Goal: Navigation & Orientation: Find specific page/section

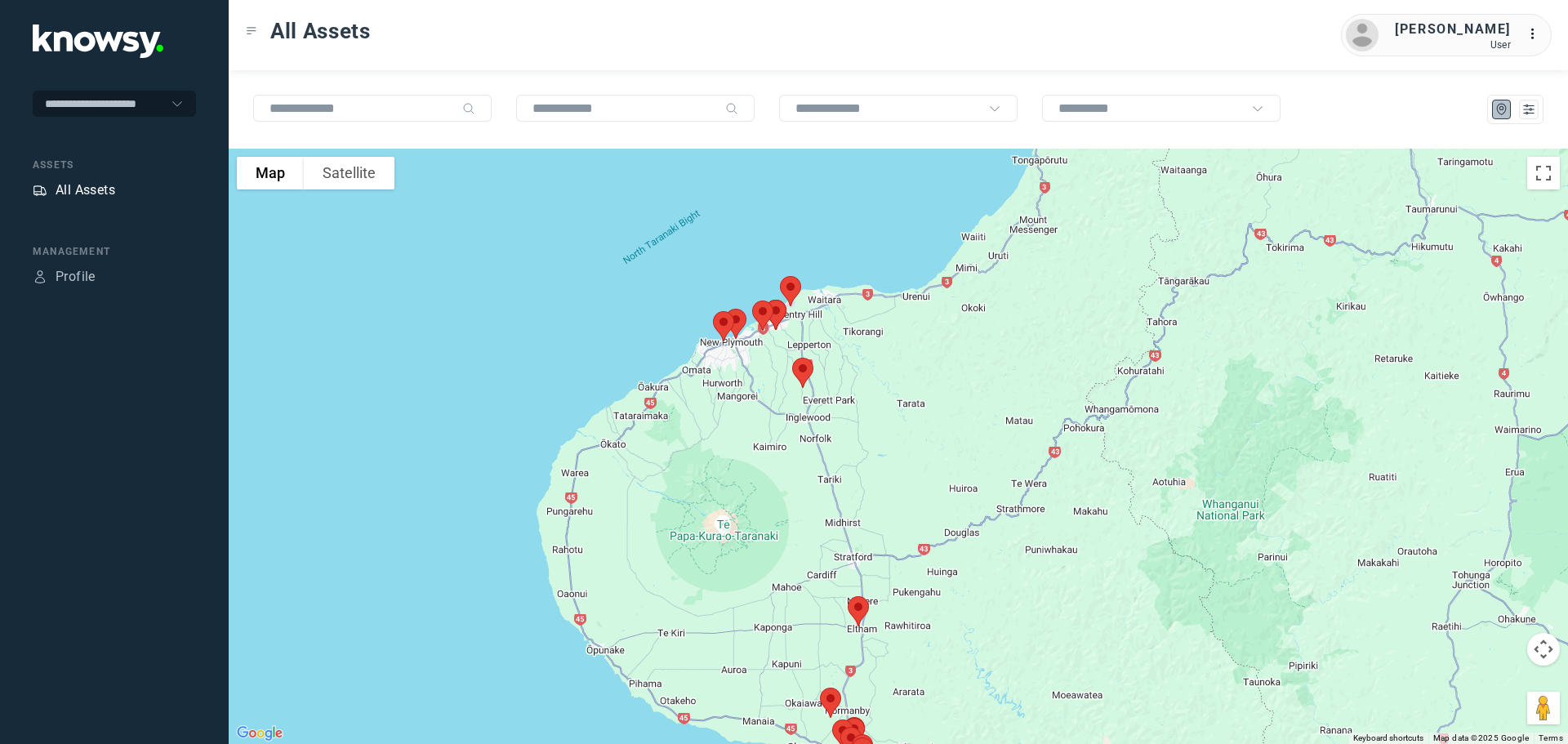
click at [74, 190] on div "All Assets" at bounding box center [86, 190] width 60 height 20
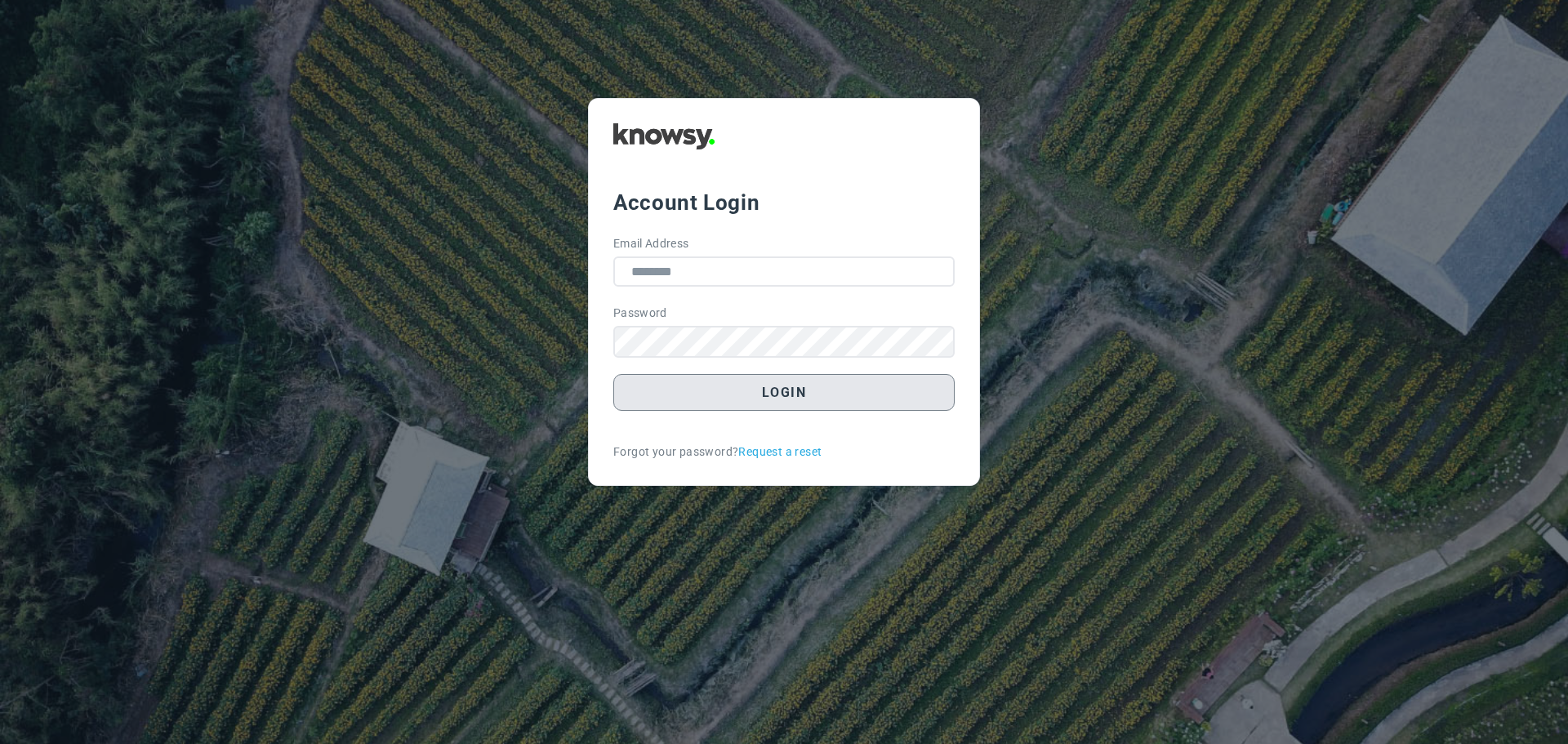
type input "**********"
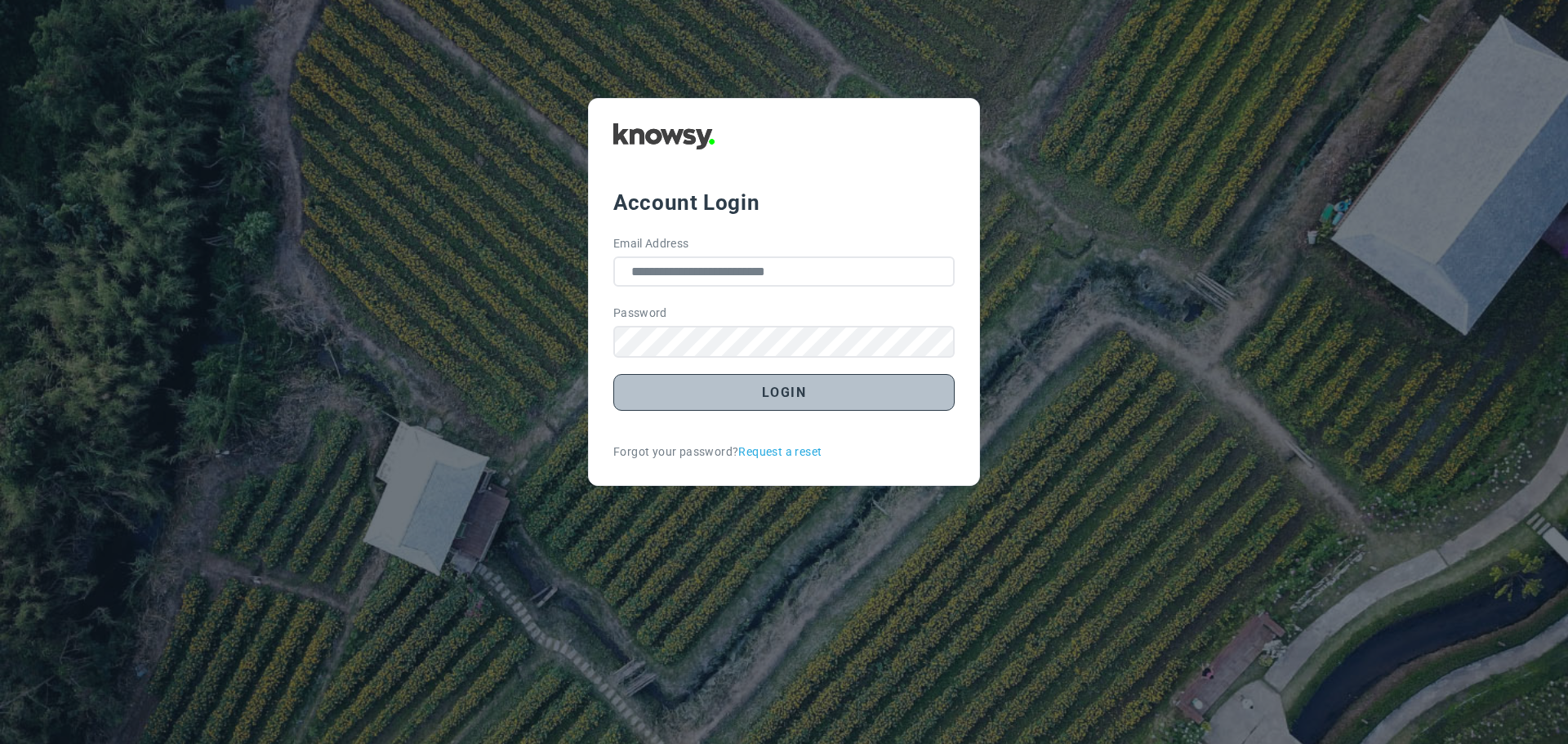
click at [781, 399] on button "Login" at bounding box center [784, 392] width 341 height 37
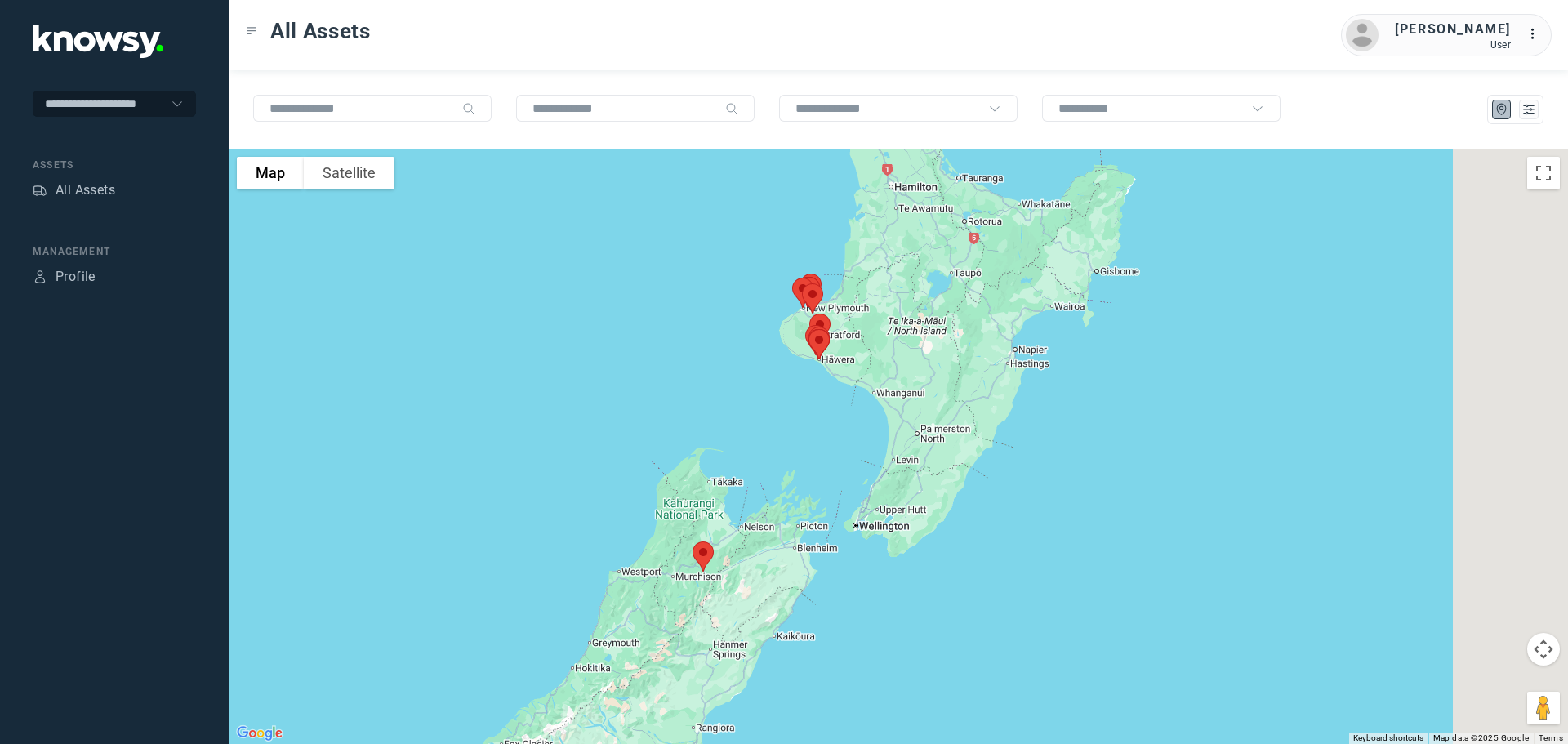
drag, startPoint x: 869, startPoint y: 396, endPoint x: 752, endPoint y: 389, distance: 117.2
click at [752, 390] on div at bounding box center [898, 446] width 1339 height 595
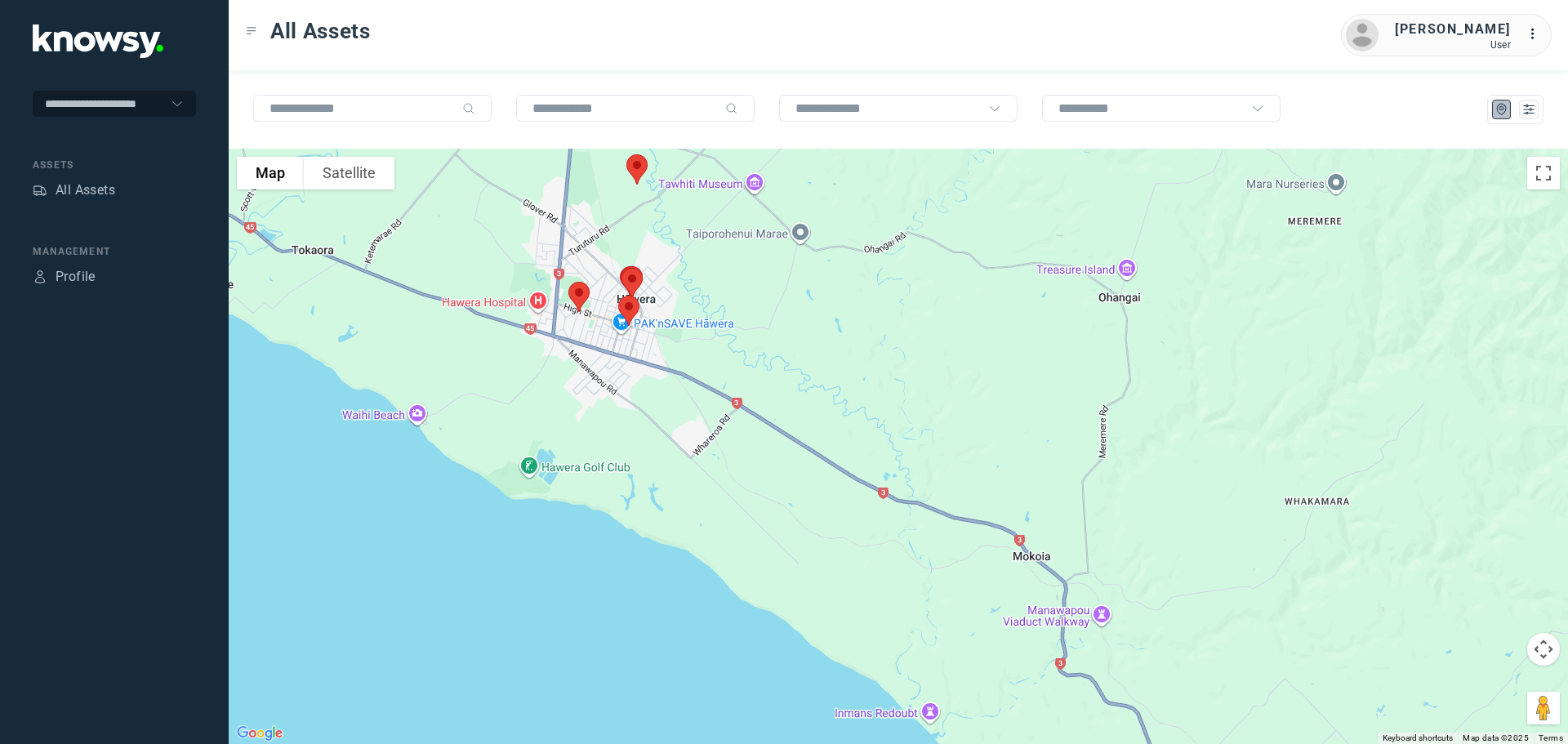
drag, startPoint x: 624, startPoint y: 304, endPoint x: 756, endPoint y: 281, distance: 134.0
click at [756, 281] on div at bounding box center [898, 446] width 1339 height 595
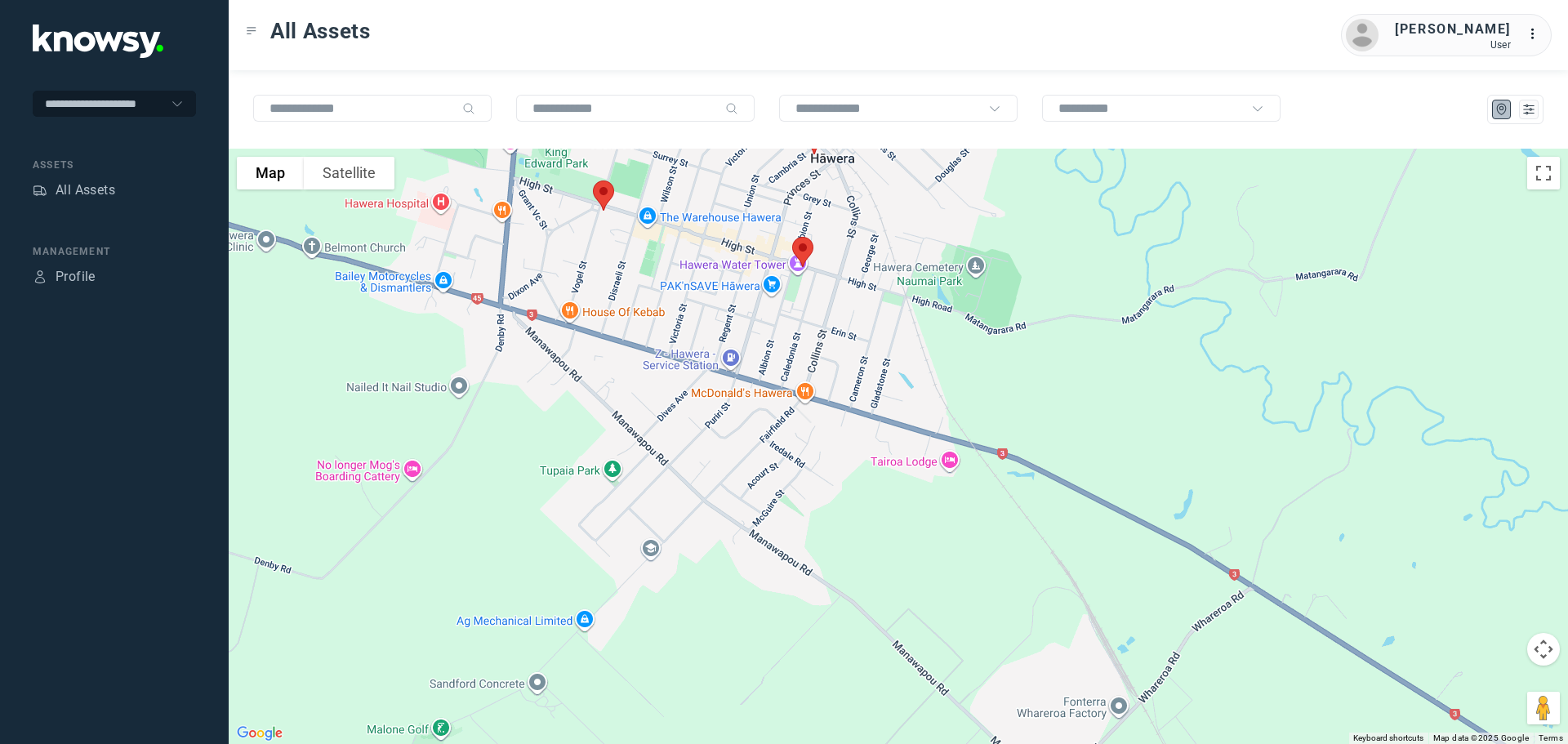
drag, startPoint x: 885, startPoint y: 326, endPoint x: 788, endPoint y: 353, distance: 100.7
click at [788, 353] on div at bounding box center [898, 446] width 1339 height 595
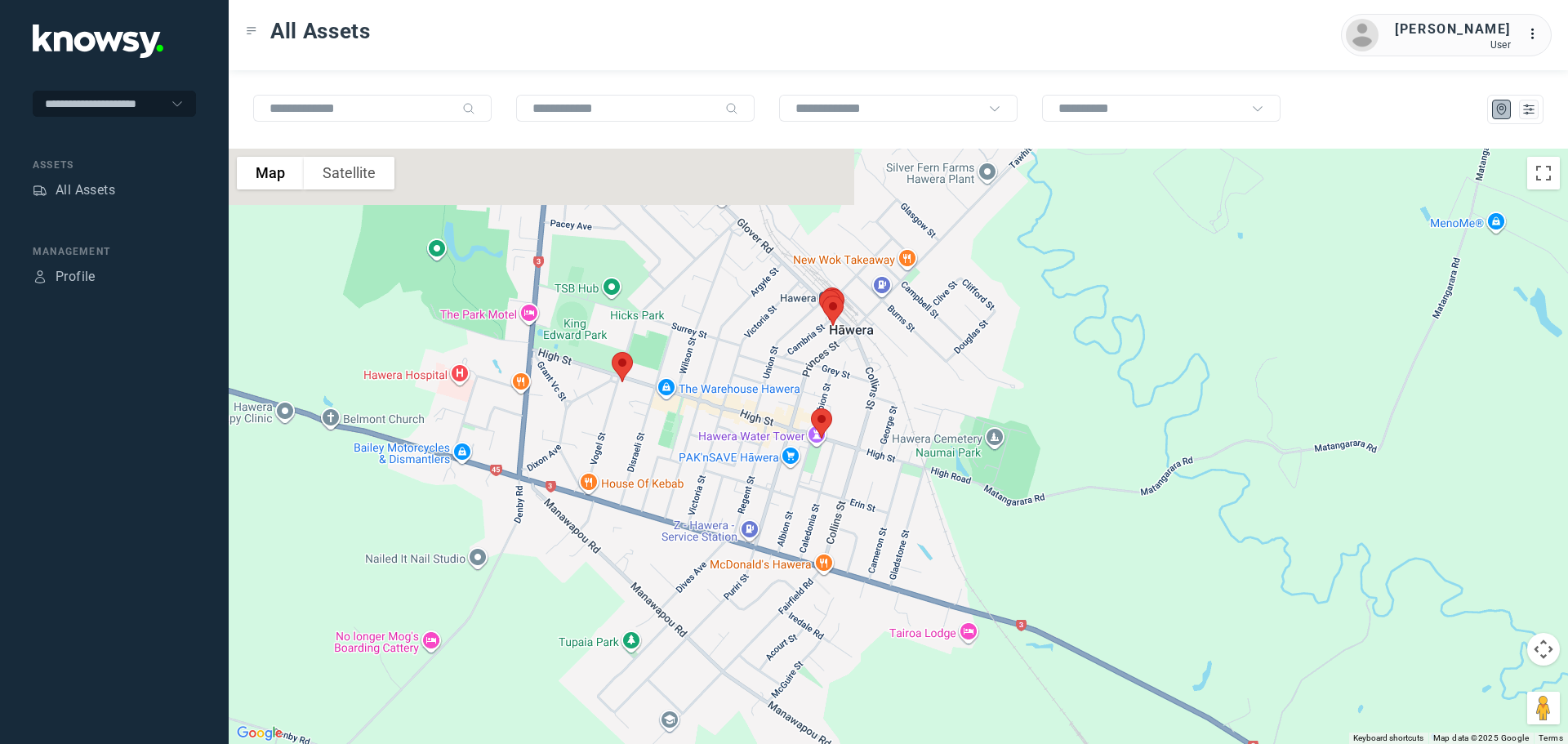
drag, startPoint x: 722, startPoint y: 284, endPoint x: 747, endPoint y: 460, distance: 177.8
click at [753, 462] on div at bounding box center [898, 446] width 1339 height 595
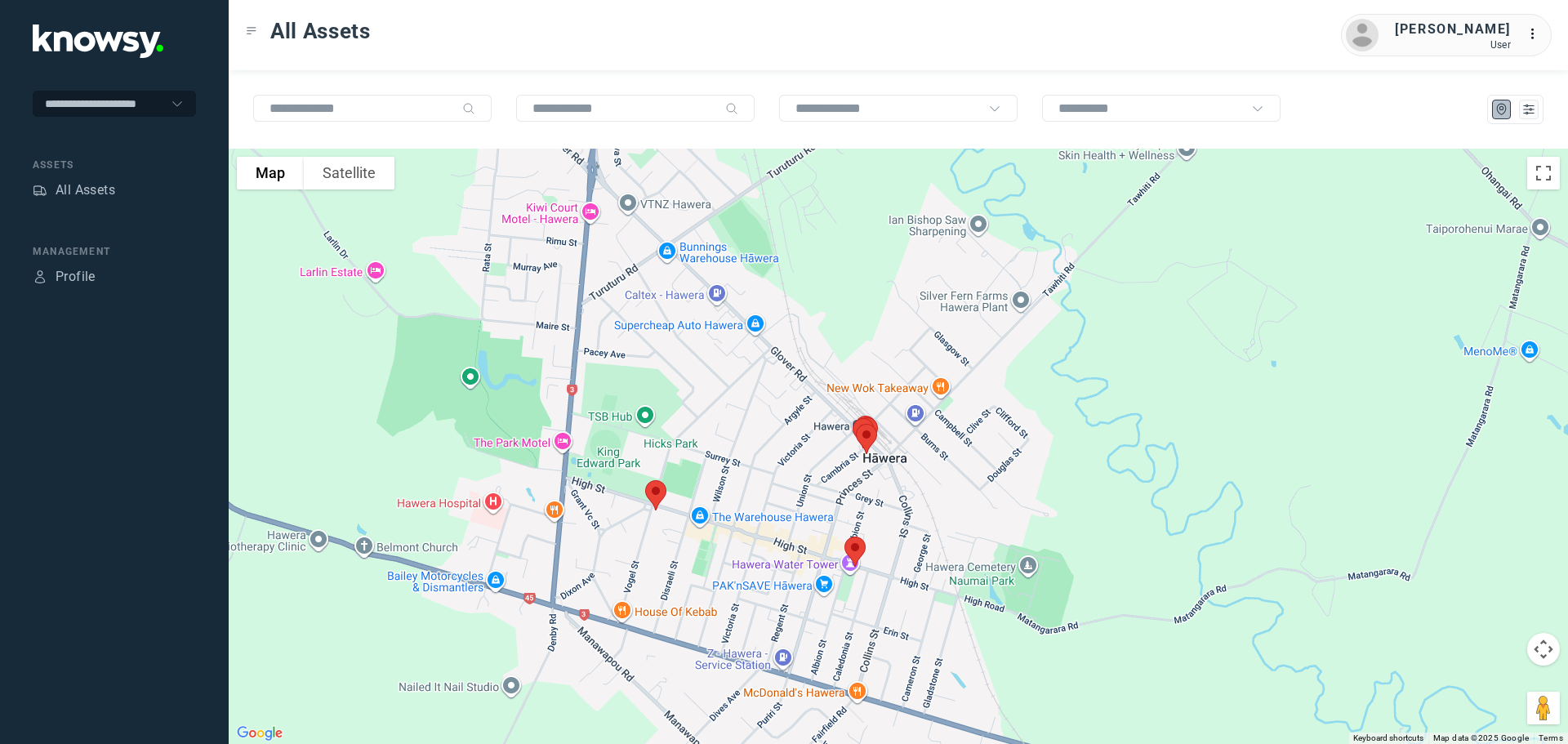
drag, startPoint x: 726, startPoint y: 348, endPoint x: 785, endPoint y: 483, distance: 147.3
click at [785, 483] on div at bounding box center [898, 446] width 1339 height 595
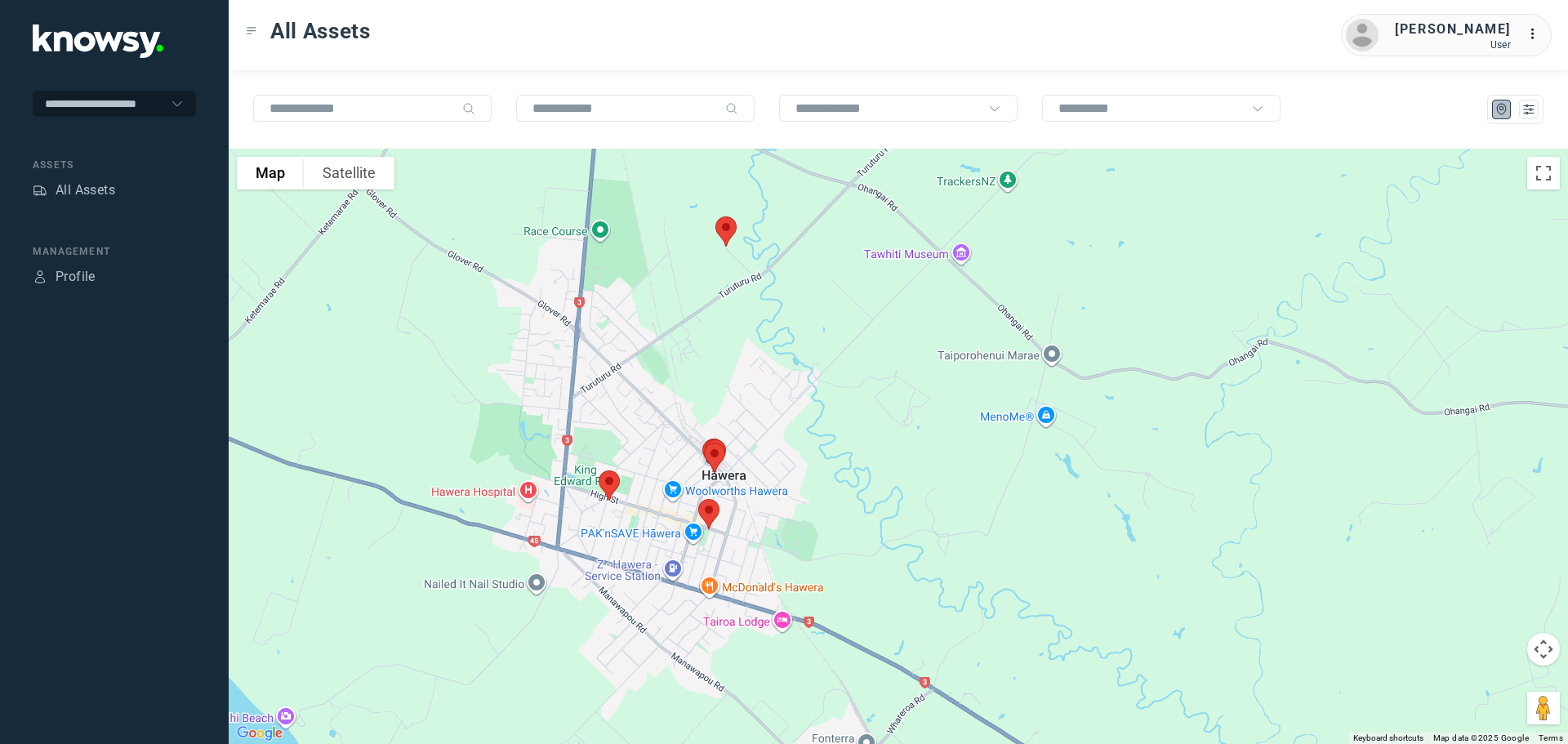
drag, startPoint x: 746, startPoint y: 197, endPoint x: 681, endPoint y: 289, distance: 112.6
click at [681, 289] on div at bounding box center [898, 446] width 1339 height 595
click at [727, 231] on img at bounding box center [726, 232] width 34 height 43
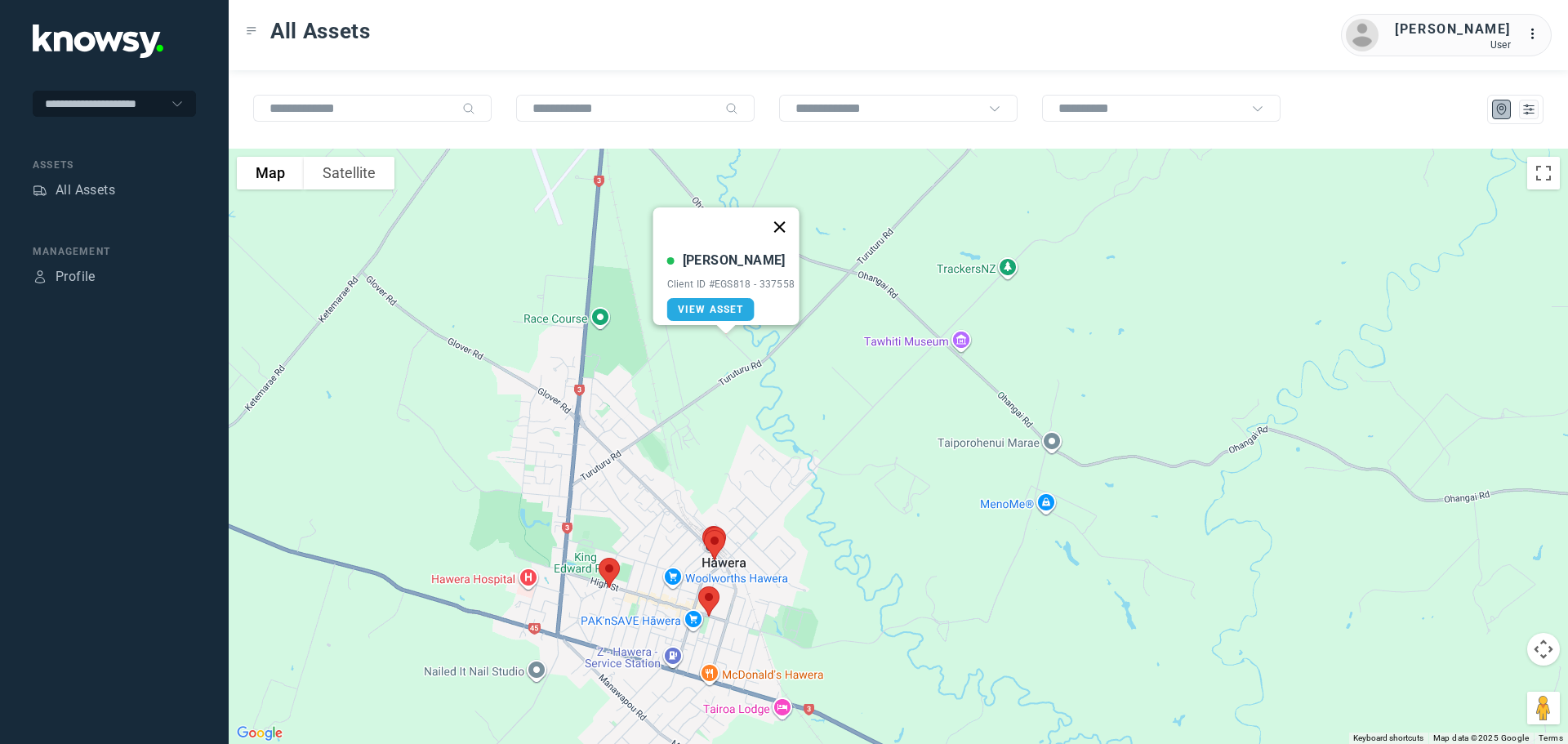
click at [788, 212] on button "Close" at bounding box center [779, 226] width 39 height 39
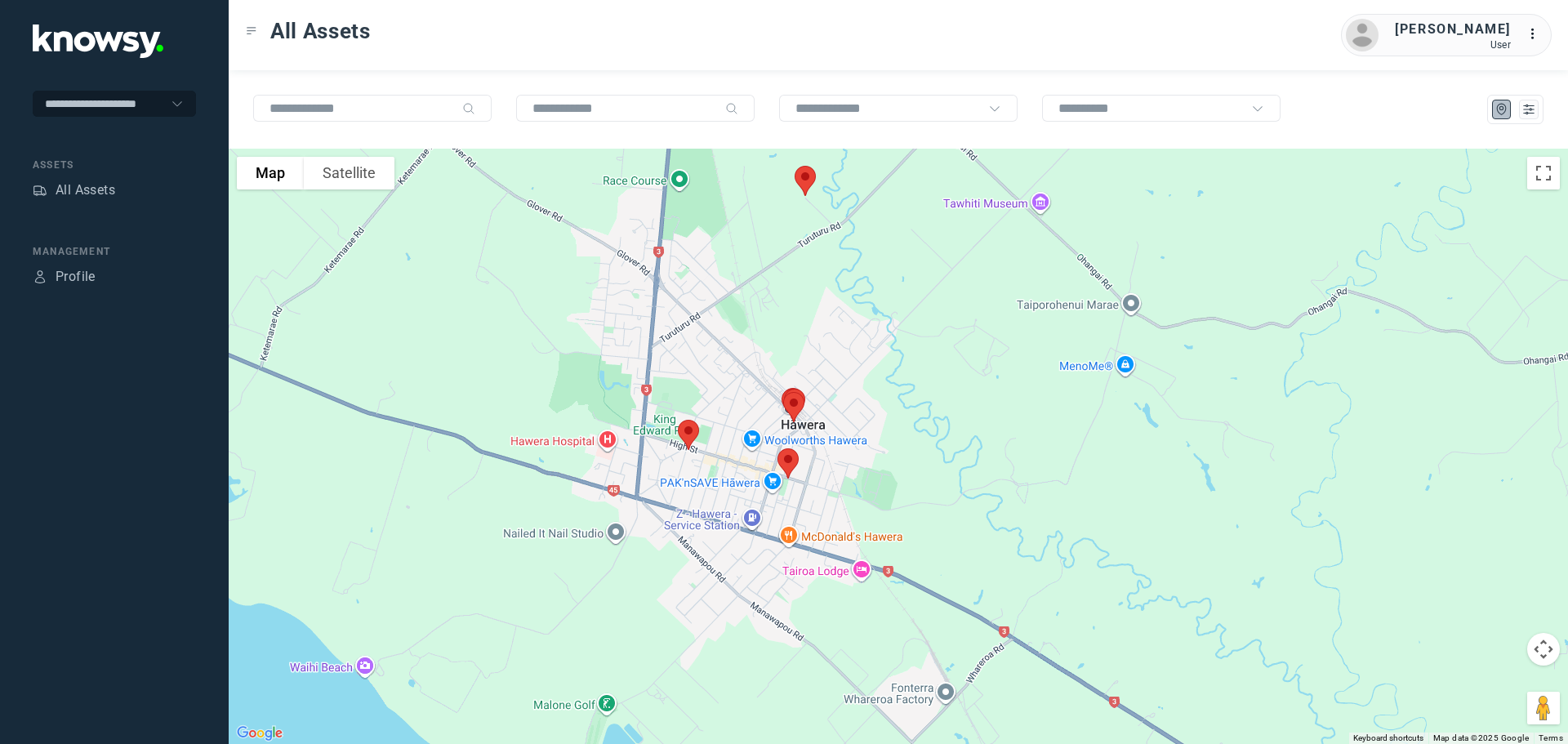
drag, startPoint x: 649, startPoint y: 381, endPoint x: 733, endPoint y: 248, distance: 157.3
click at [740, 220] on div at bounding box center [898, 446] width 1339 height 595
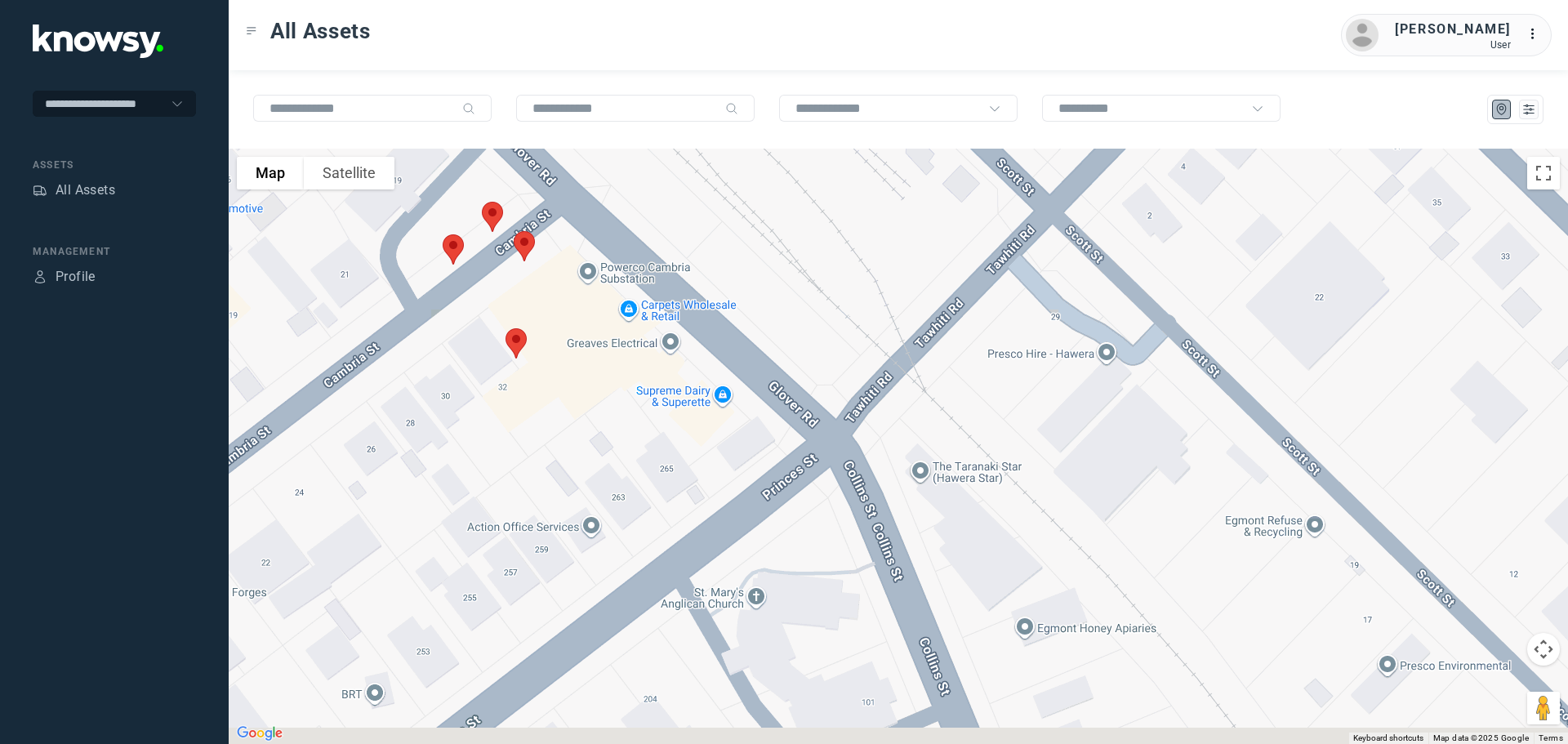
drag, startPoint x: 532, startPoint y: 244, endPoint x: 752, endPoint y: 195, distance: 225.4
click at [752, 194] on div at bounding box center [898, 446] width 1339 height 595
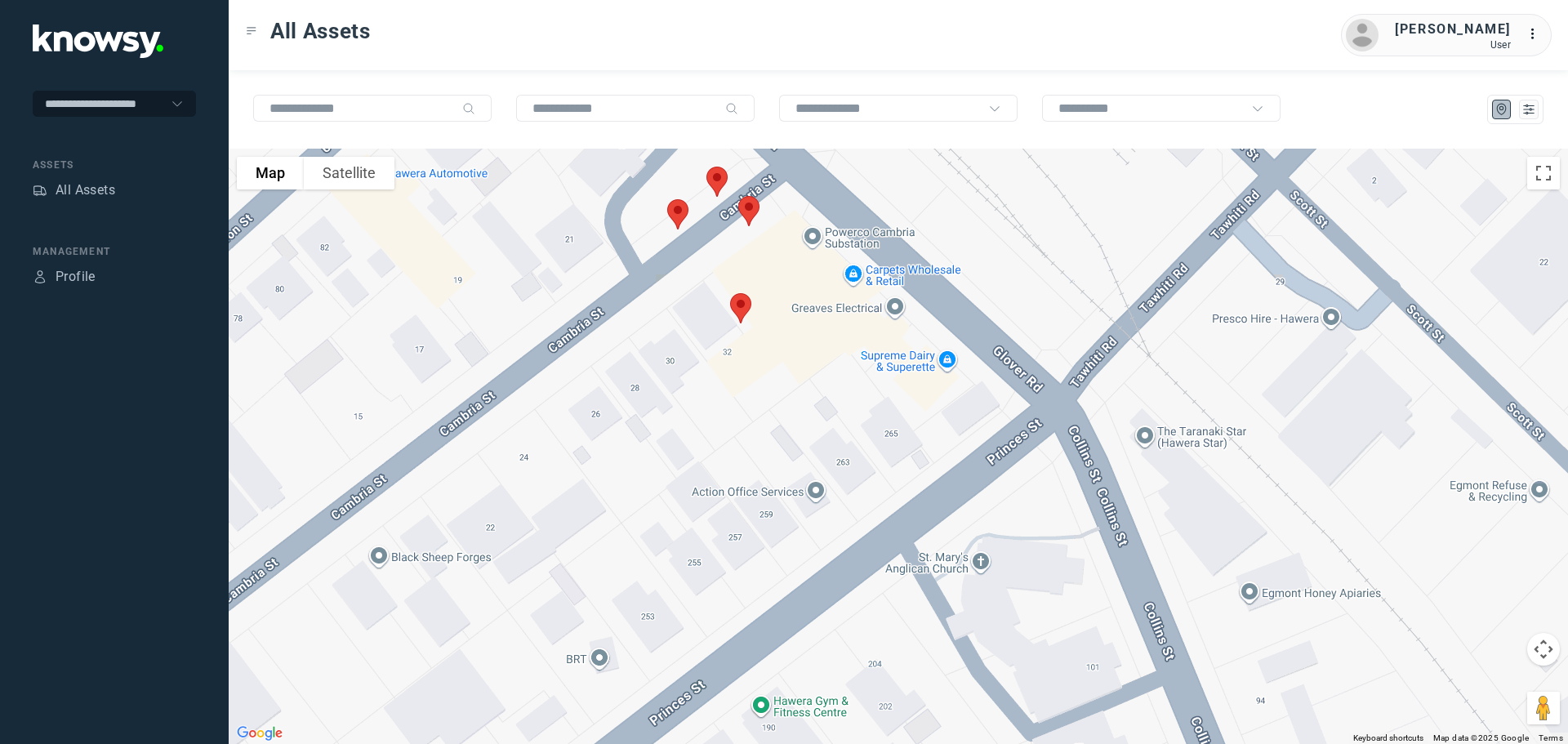
click at [719, 175] on img at bounding box center [717, 181] width 34 height 43
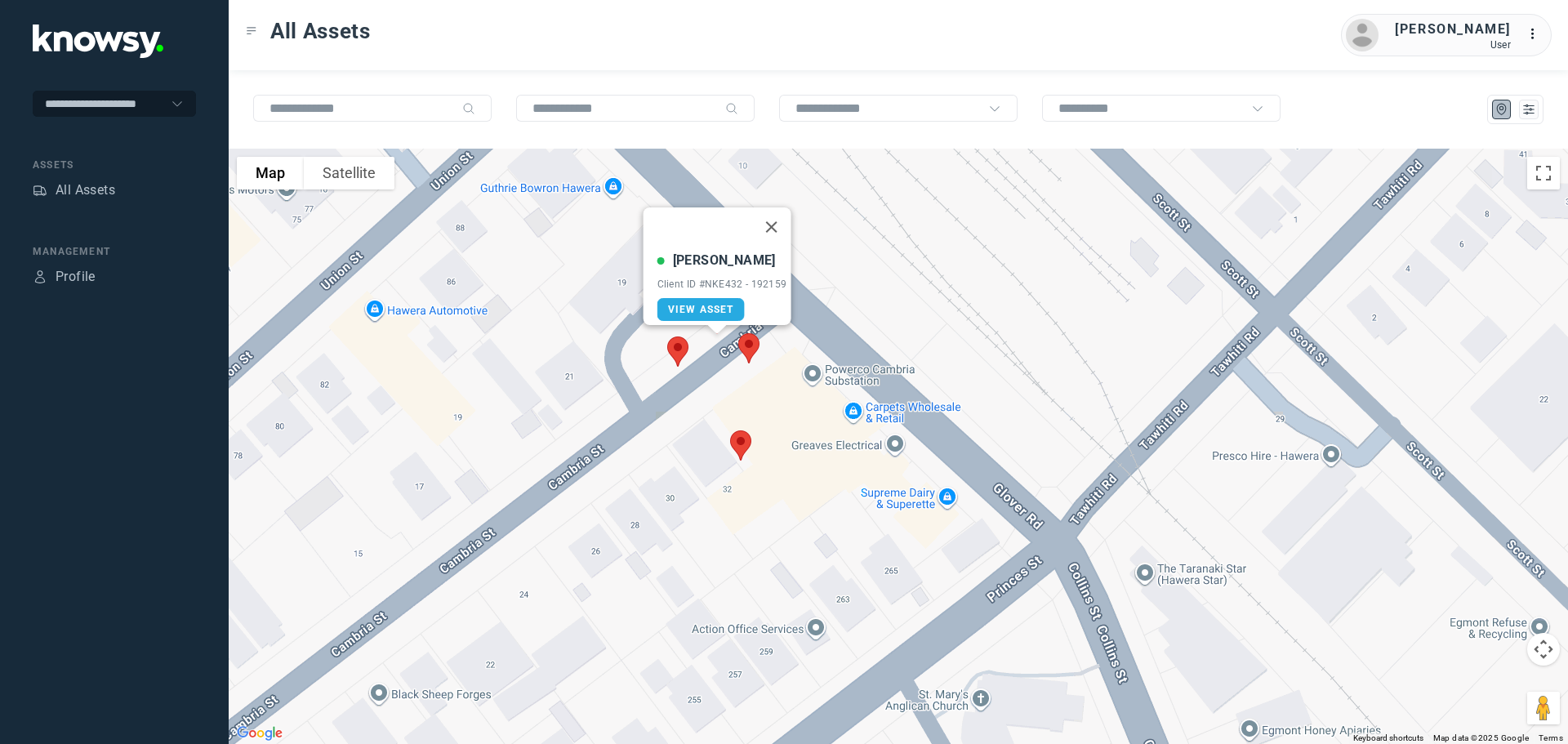
drag, startPoint x: 778, startPoint y: 217, endPoint x: 772, endPoint y: 229, distance: 13.4
click at [779, 219] on button "Close" at bounding box center [770, 226] width 39 height 39
click at [683, 350] on img at bounding box center [678, 352] width 34 height 43
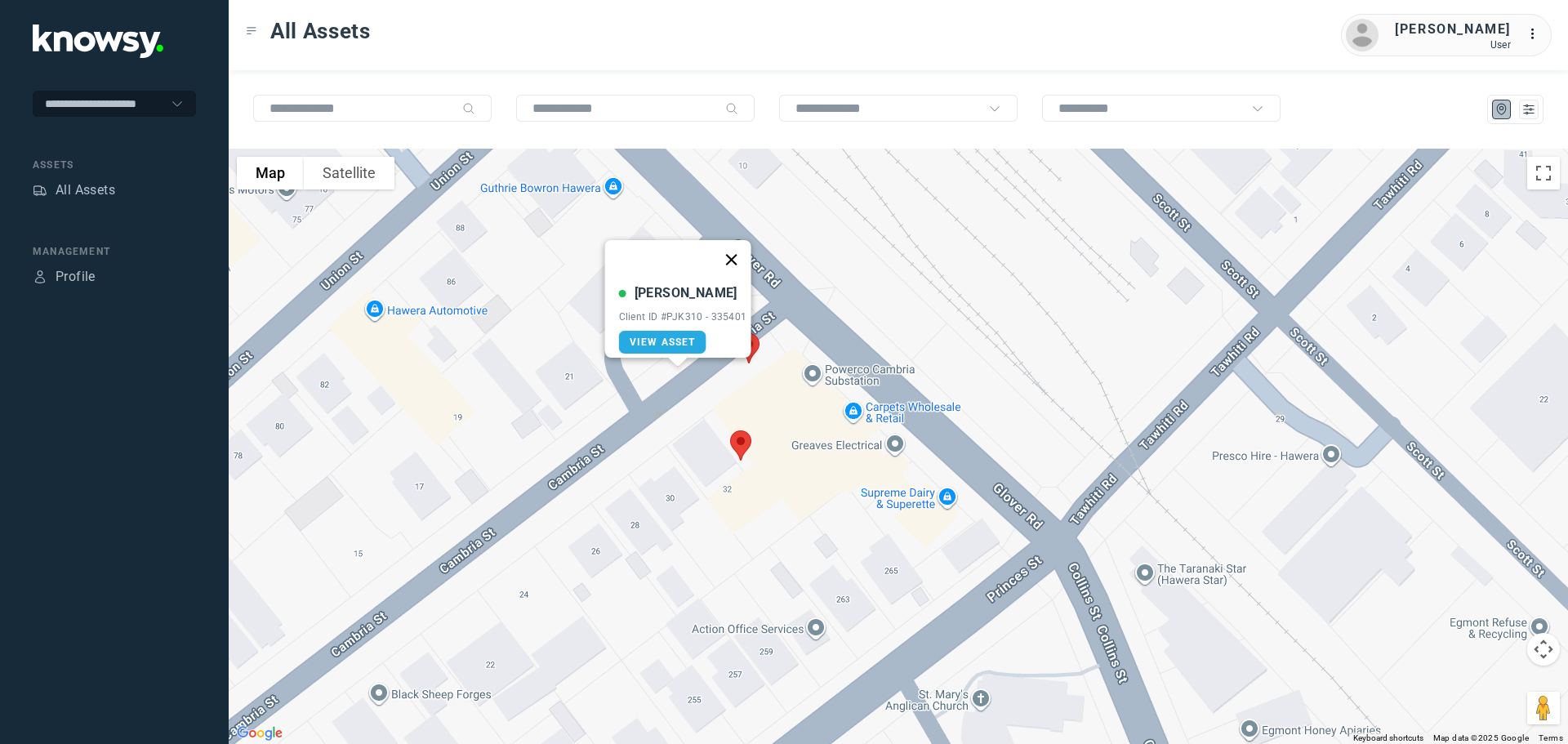
click at [741, 246] on button "Close" at bounding box center [730, 259] width 39 height 39
click at [750, 347] on img at bounding box center [749, 348] width 34 height 43
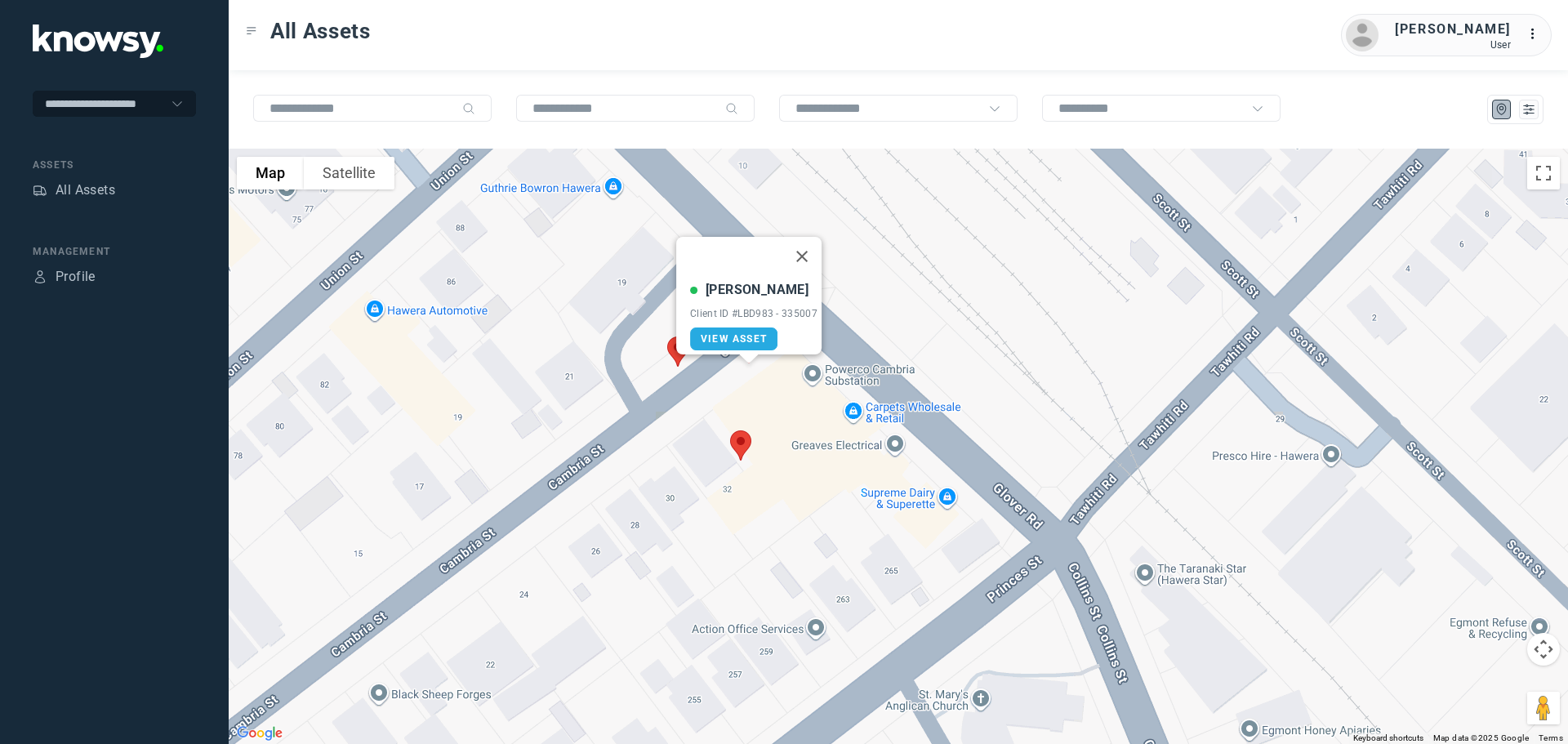
drag, startPoint x: 809, startPoint y: 242, endPoint x: 799, endPoint y: 274, distance: 33.5
click at [809, 243] on button "Close" at bounding box center [801, 255] width 39 height 39
click at [734, 443] on img at bounding box center [741, 445] width 34 height 43
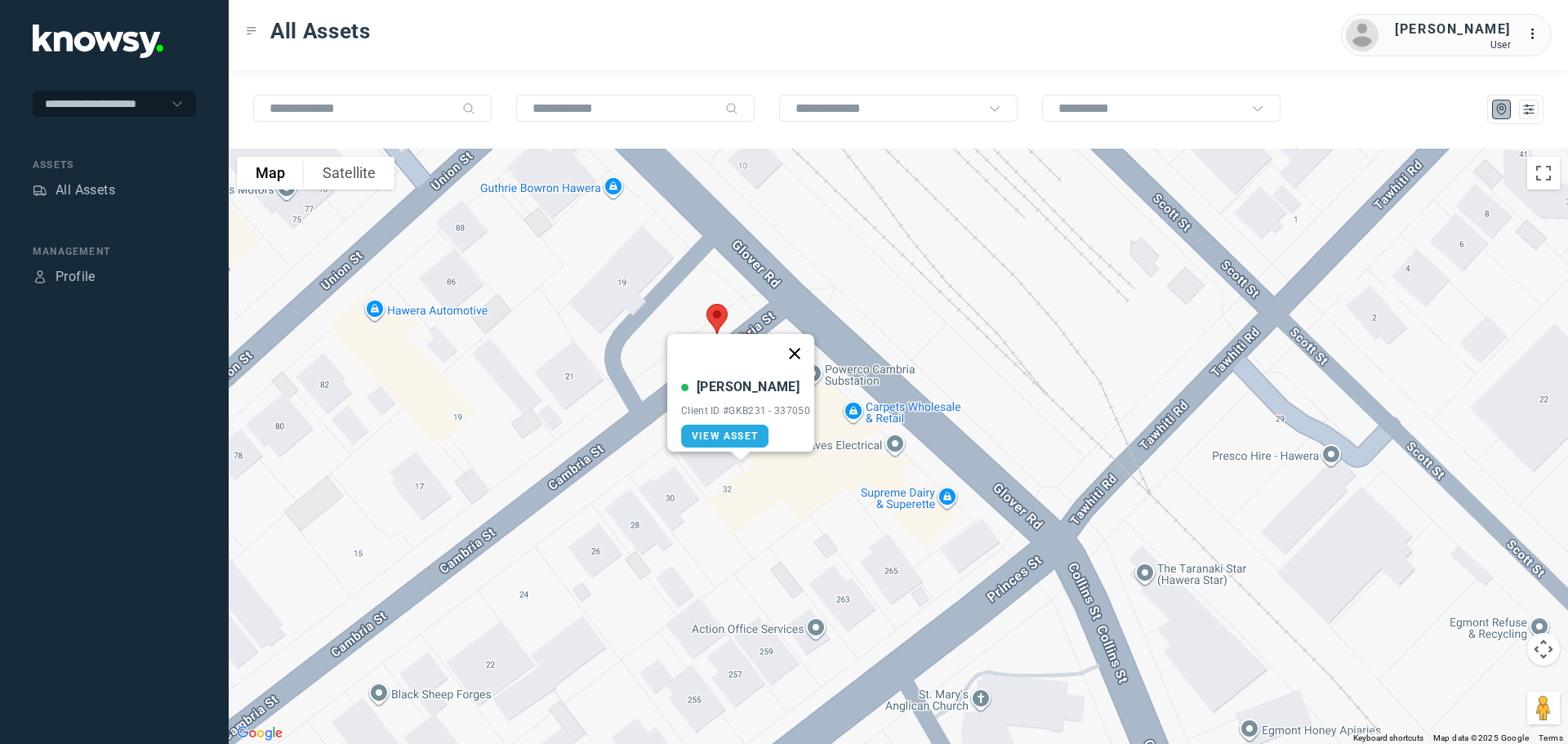
click at [799, 340] on button "Close" at bounding box center [794, 353] width 39 height 39
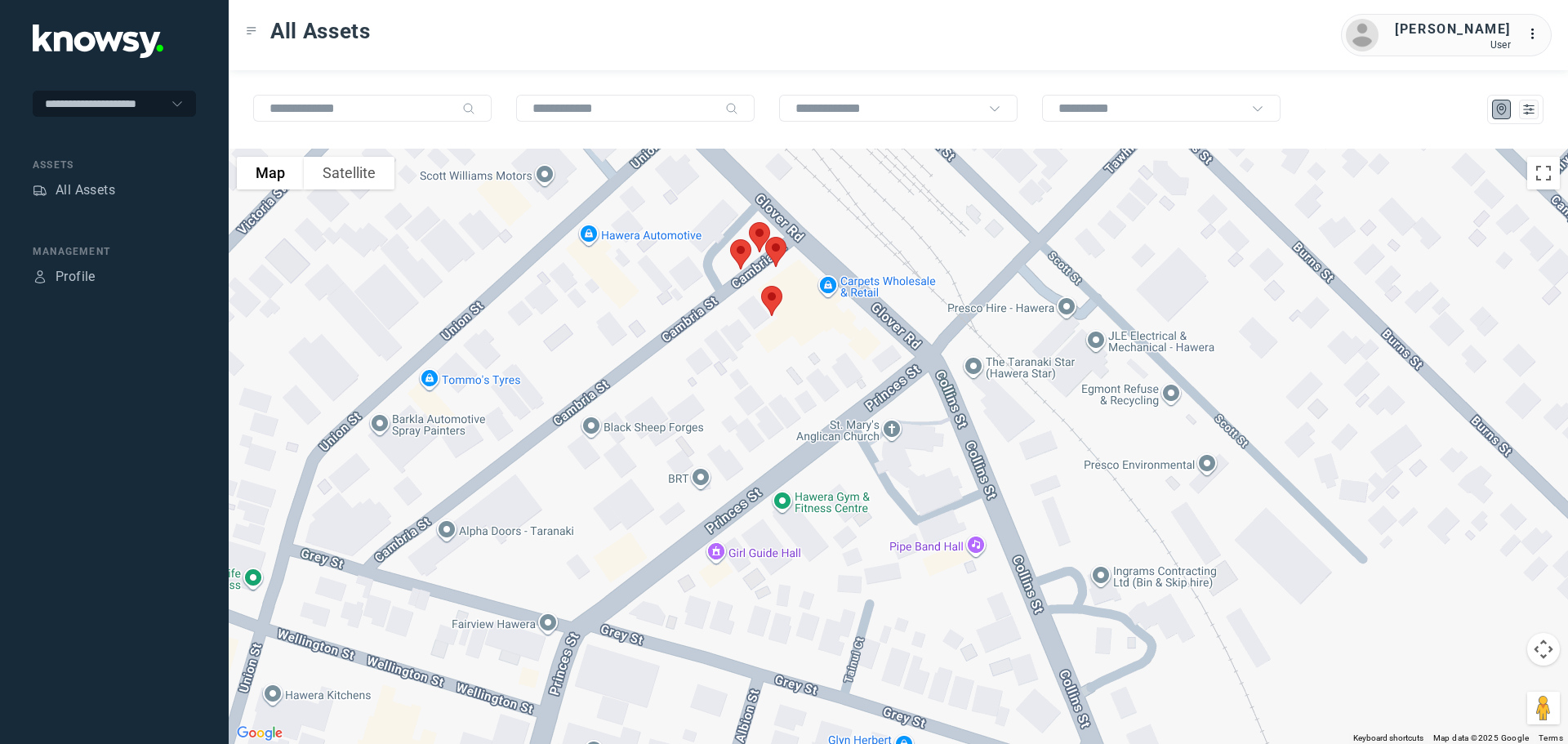
drag, startPoint x: 726, startPoint y: 375, endPoint x: 716, endPoint y: 142, distance: 233.2
click at [715, 144] on div "To navigate the map with touch gestures double-tap and hold your finger on the …" at bounding box center [898, 407] width 1339 height 674
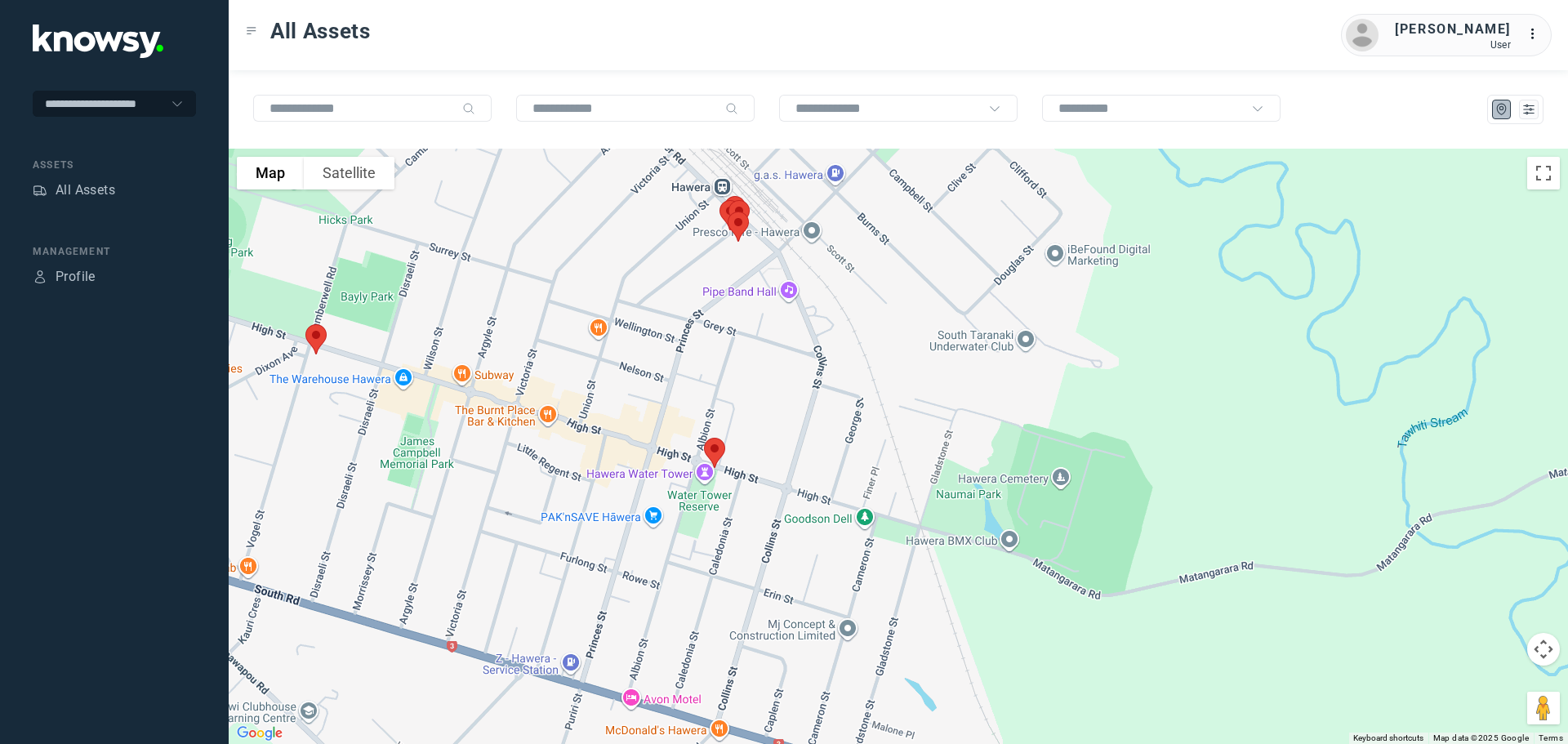
click at [716, 444] on img at bounding box center [715, 453] width 34 height 43
click at [779, 354] on button "Close" at bounding box center [767, 360] width 39 height 39
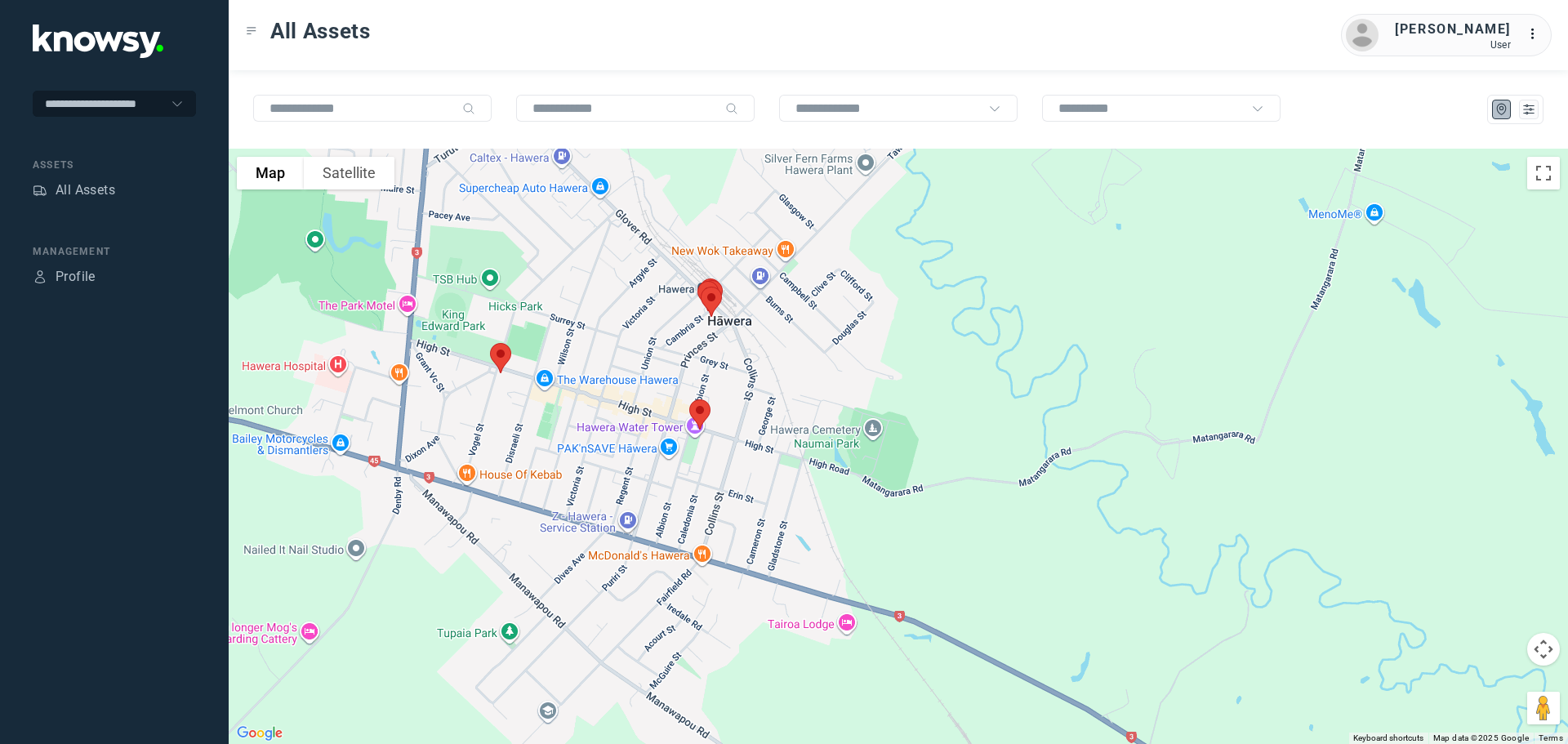
click at [502, 356] on img at bounding box center [501, 358] width 34 height 43
click at [559, 254] on button "Close" at bounding box center [552, 265] width 39 height 39
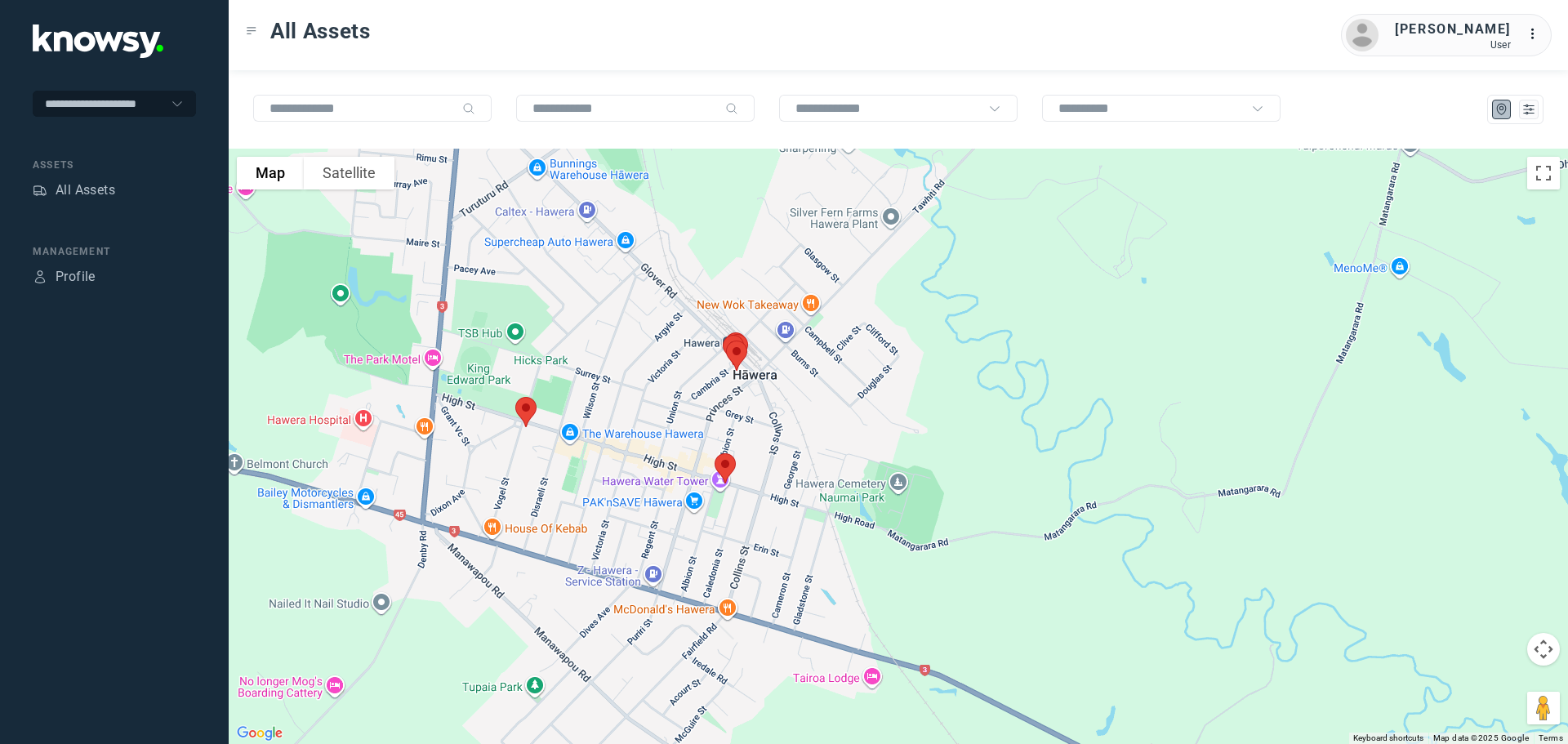
drag, startPoint x: 662, startPoint y: 325, endPoint x: 676, endPoint y: 372, distance: 49.0
click at [675, 361] on div "To navigate, press the arrow keys." at bounding box center [898, 446] width 1339 height 595
